Goal: Transaction & Acquisition: Purchase product/service

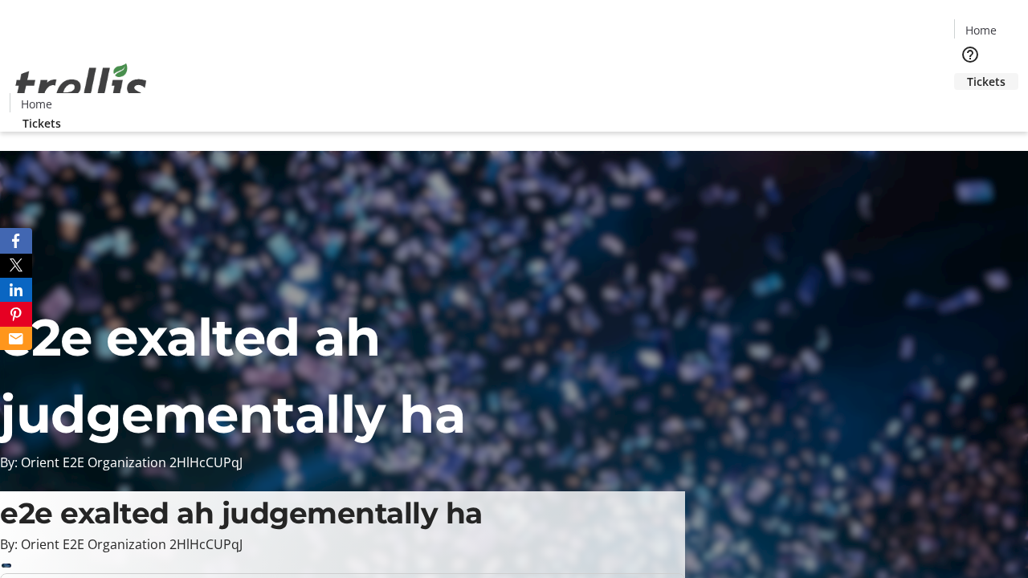
click at [967, 73] on span "Tickets" at bounding box center [986, 81] width 39 height 17
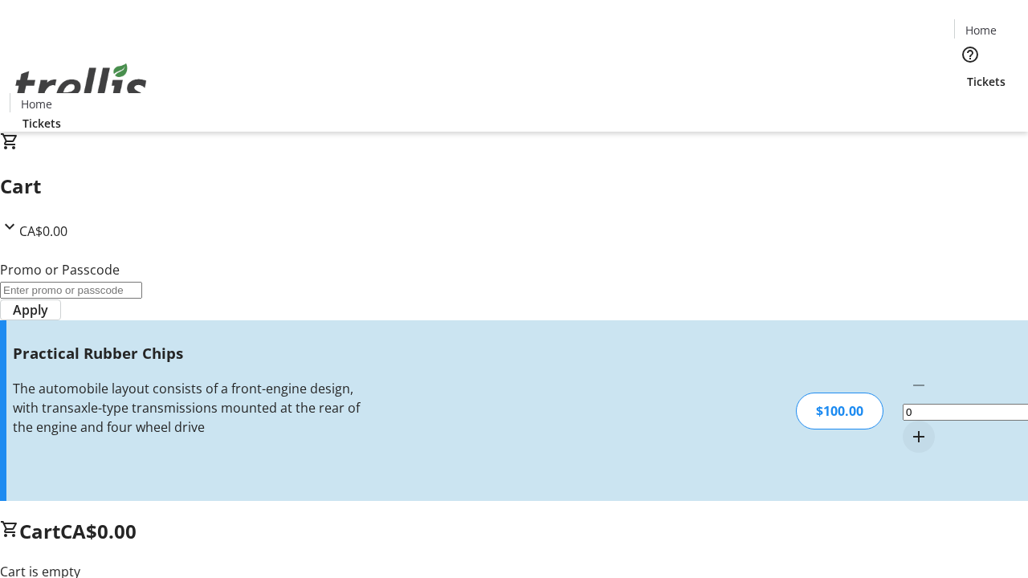
click at [909, 427] on mat-icon "Increment by one" at bounding box center [918, 436] width 19 height 19
type input "1"
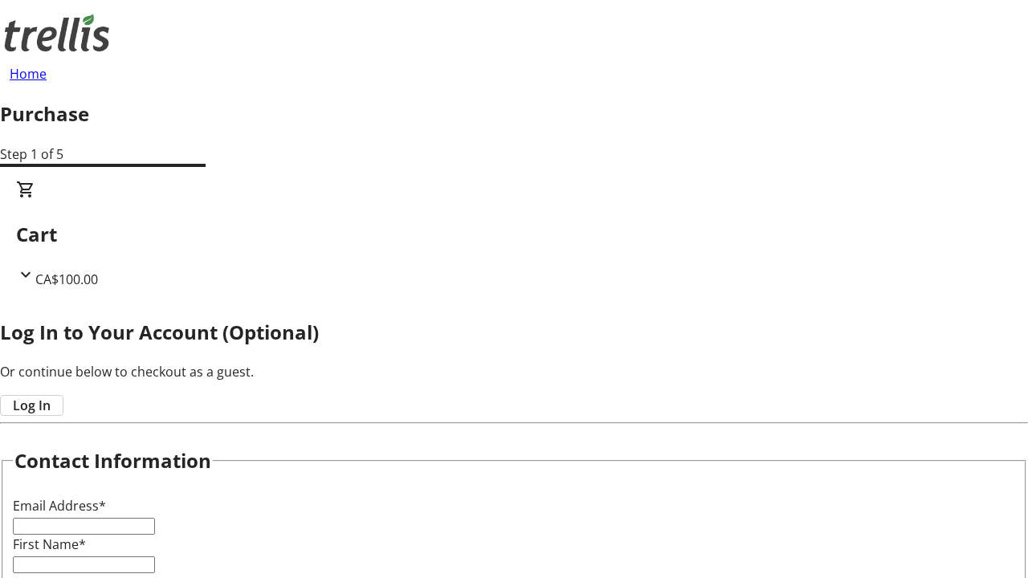
type input "FREE"
type input "[EMAIL_ADDRESS][DOMAIN_NAME]"
type input "Buck"
type input "[PERSON_NAME]"
